Goal: Check status: Check status

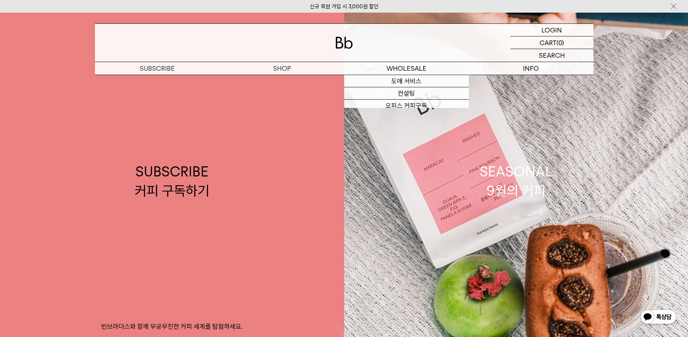
click at [550, 19] on div "LOGIN 로그인 LOGIN 로그인 CART 장바구니 (0) SEARCH 검색 검색폼 ** 추천상품" at bounding box center [344, 44] width 688 height 62
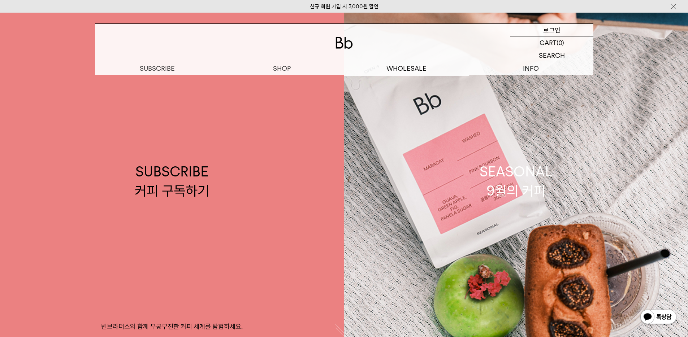
click at [548, 28] on p "로그인" at bounding box center [551, 30] width 17 height 12
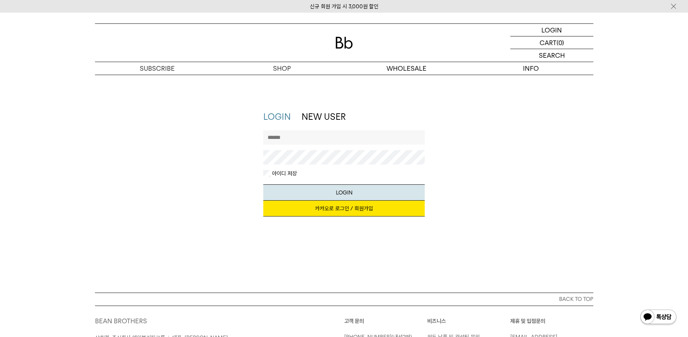
click at [372, 210] on link "카카오로 로그인 / 회원가입" at bounding box center [343, 209] width 161 height 16
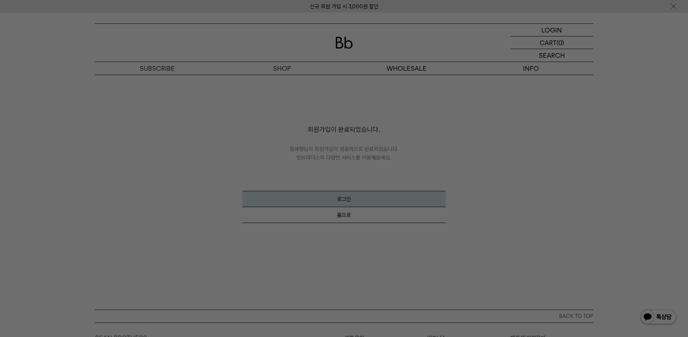
click at [612, 83] on div at bounding box center [344, 168] width 688 height 337
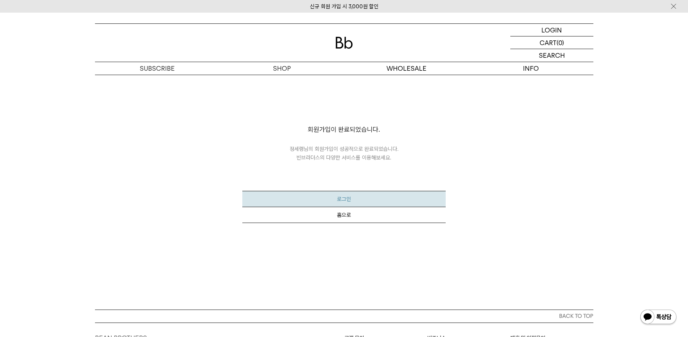
click at [353, 199] on button "로그인" at bounding box center [343, 199] width 203 height 16
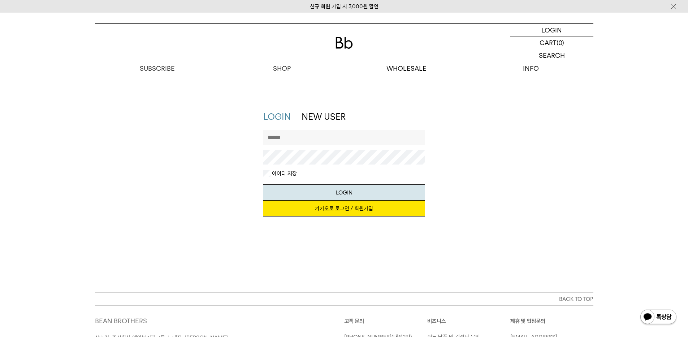
click at [333, 136] on input "text" at bounding box center [343, 137] width 161 height 14
drag, startPoint x: 481, startPoint y: 198, endPoint x: 440, endPoint y: 202, distance: 41.4
click at [481, 198] on div "LOGIN NEW USER 지금 가입하시면 3,000원 쿠폰과 매월 회원 전용 커피 혜택을 드려요. 카카오로 로그인 / 회원가입 아이디로 로그…" at bounding box center [344, 167] width 506 height 113
click at [294, 140] on input "text" at bounding box center [343, 137] width 161 height 14
drag, startPoint x: 485, startPoint y: 180, endPoint x: 469, endPoint y: 189, distance: 18.5
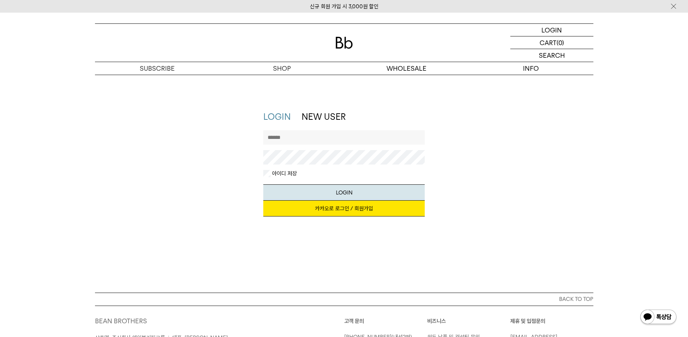
click at [485, 180] on div "LOGIN NEW USER 지금 가입하시면 3,000원 쿠폰과 매월 회원 전용 커피 혜택을 드려요. 카카오로 로그인 / 회원가입 아이디로 로그…" at bounding box center [344, 167] width 506 height 113
click at [371, 207] on link "카카오로 로그인 / 회원가입" at bounding box center [343, 209] width 161 height 16
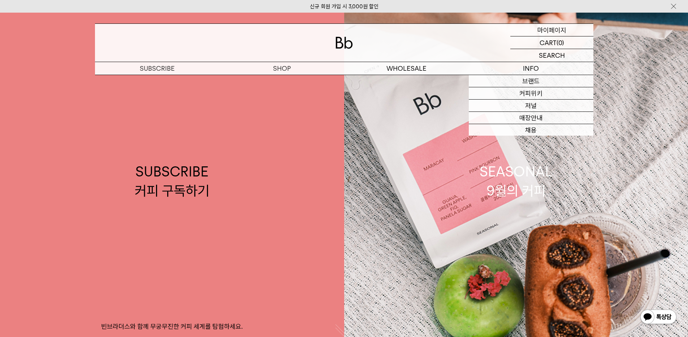
click at [567, 27] on div "MYPAGE 마이페이지" at bounding box center [551, 30] width 83 height 12
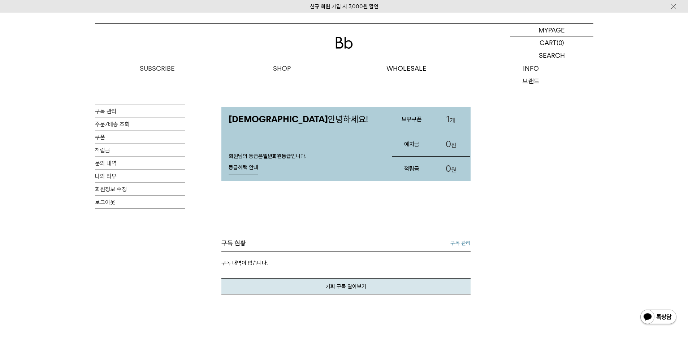
click at [450, 123] on link "1 개" at bounding box center [450, 119] width 39 height 25
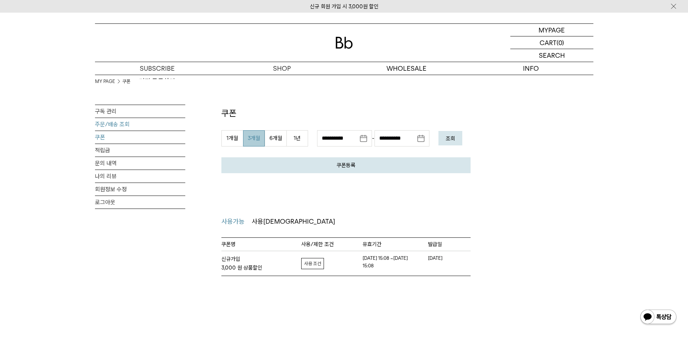
click at [112, 122] on link "주문/배송 조회" at bounding box center [140, 124] width 90 height 13
